Goal: Find specific page/section: Find specific page/section

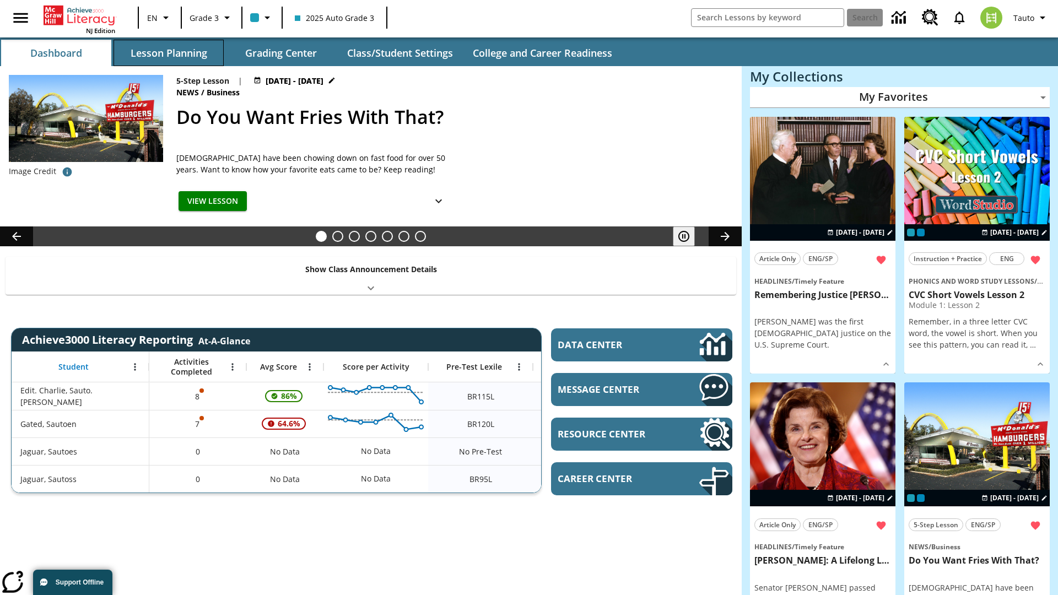
click at [169, 53] on button "Lesson Planning" at bounding box center [169, 53] width 110 height 26
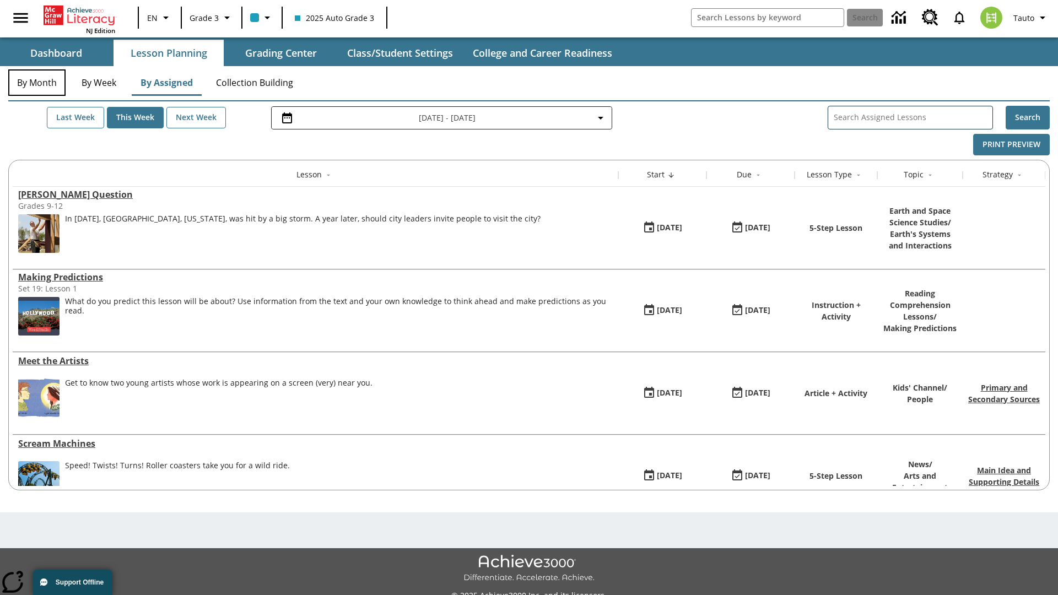
click at [37, 83] on button "By Month" at bounding box center [36, 82] width 57 height 26
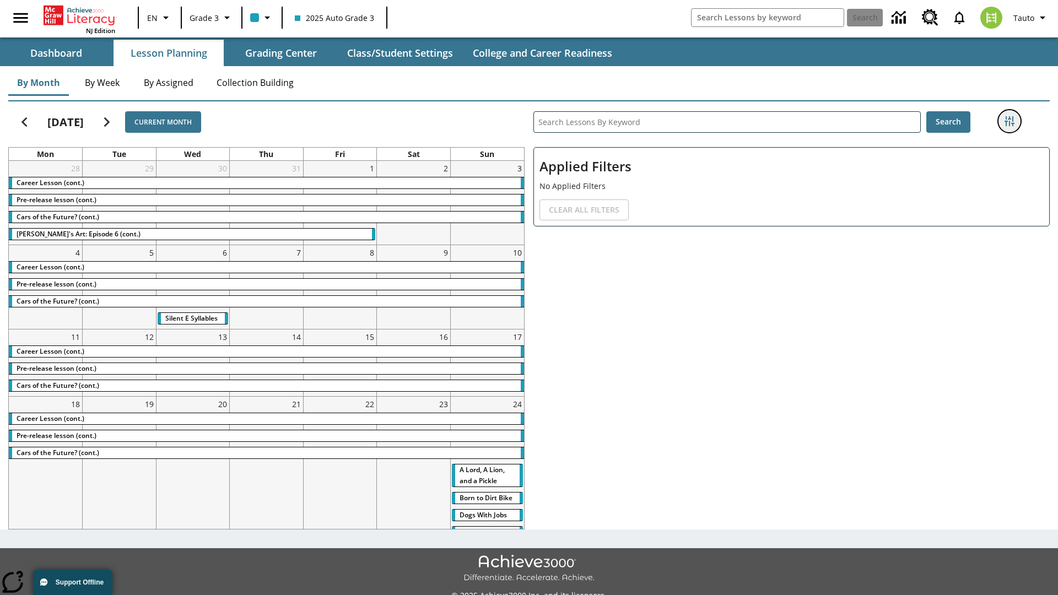
click at [1009, 121] on icon "Filters Side menu" at bounding box center [1010, 121] width 10 height 10
